Goal: Find specific page/section: Find specific page/section

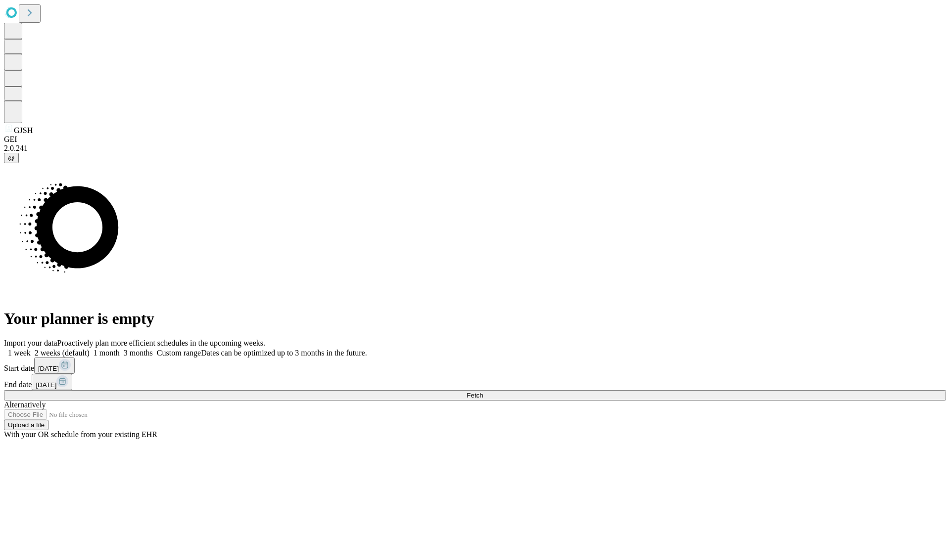
click at [483, 392] on span "Fetch" at bounding box center [475, 395] width 16 height 7
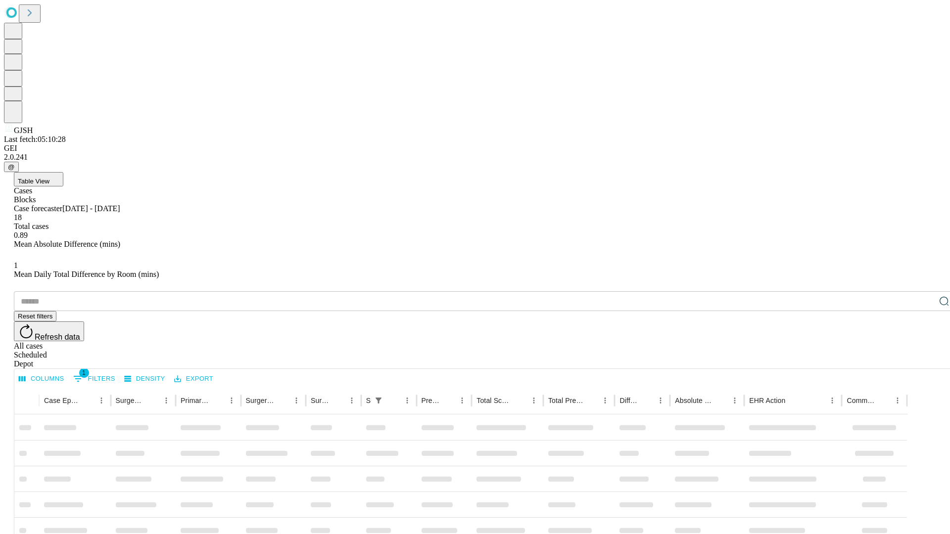
click at [924, 360] on div "Depot" at bounding box center [485, 364] width 942 height 9
